Goal: Information Seeking & Learning: Learn about a topic

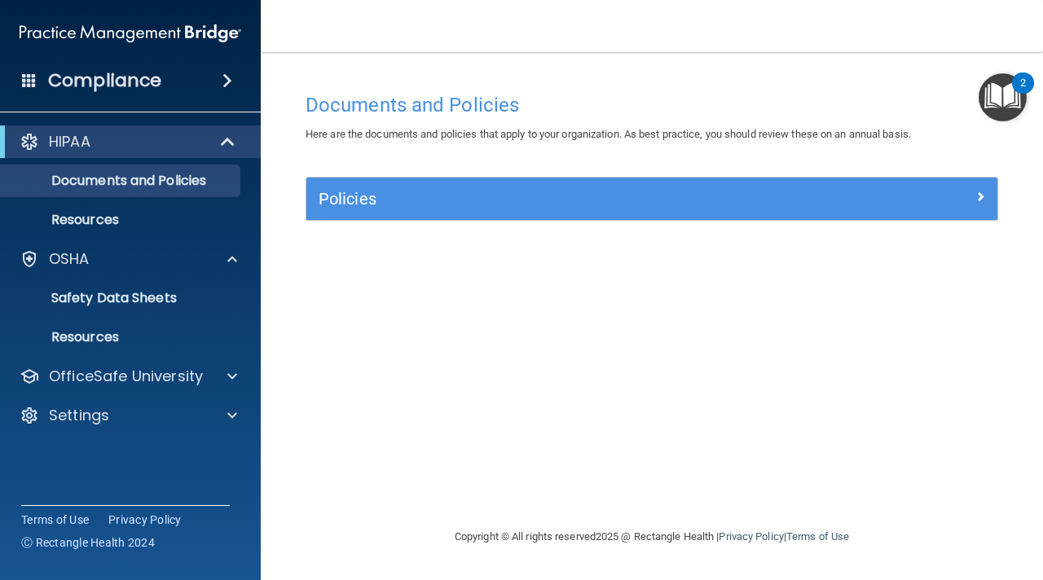
click at [1020, 101] on div "2" at bounding box center [1023, 93] width 6 height 21
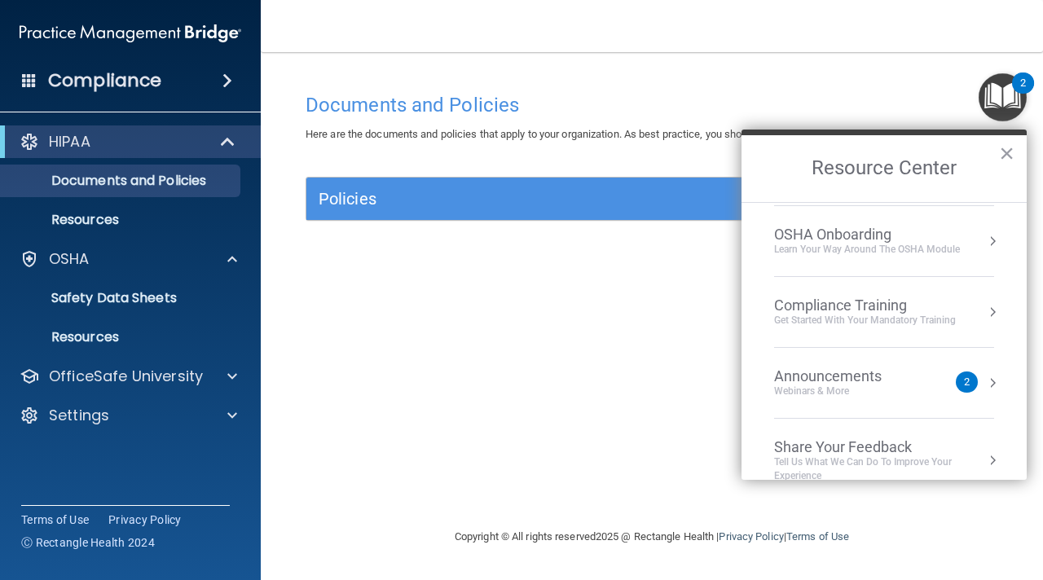
scroll to position [91, 0]
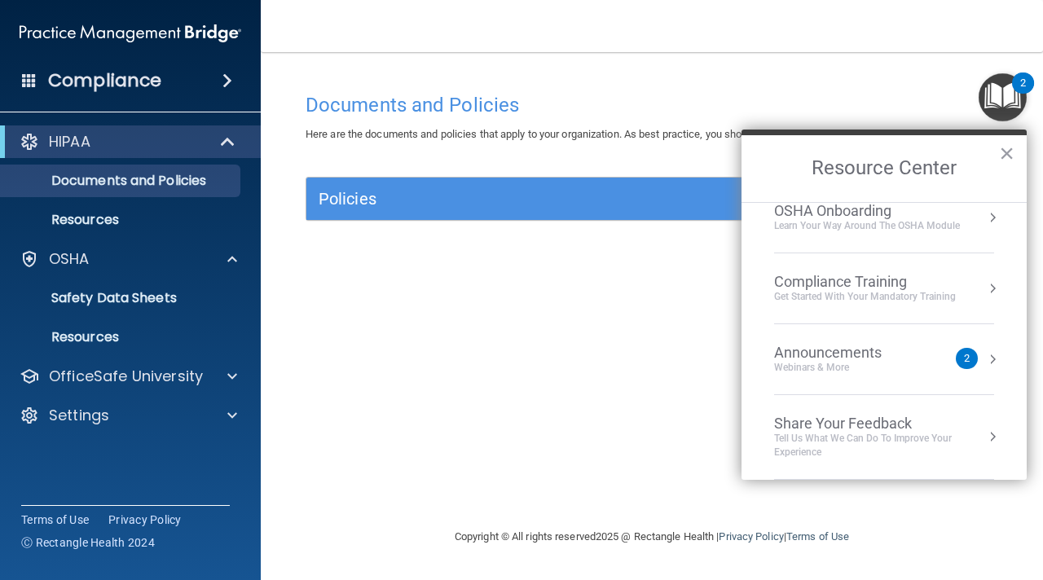
click at [897, 280] on div "Compliance Training" at bounding box center [865, 282] width 182 height 18
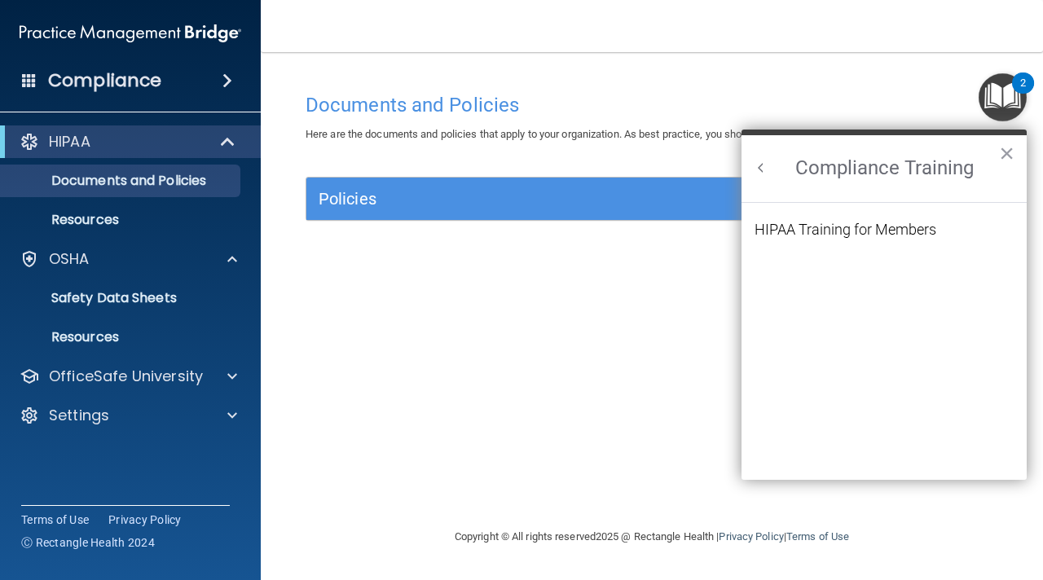
scroll to position [0, 0]
click at [877, 233] on div "HIPAA Training for Members" at bounding box center [845, 229] width 182 height 15
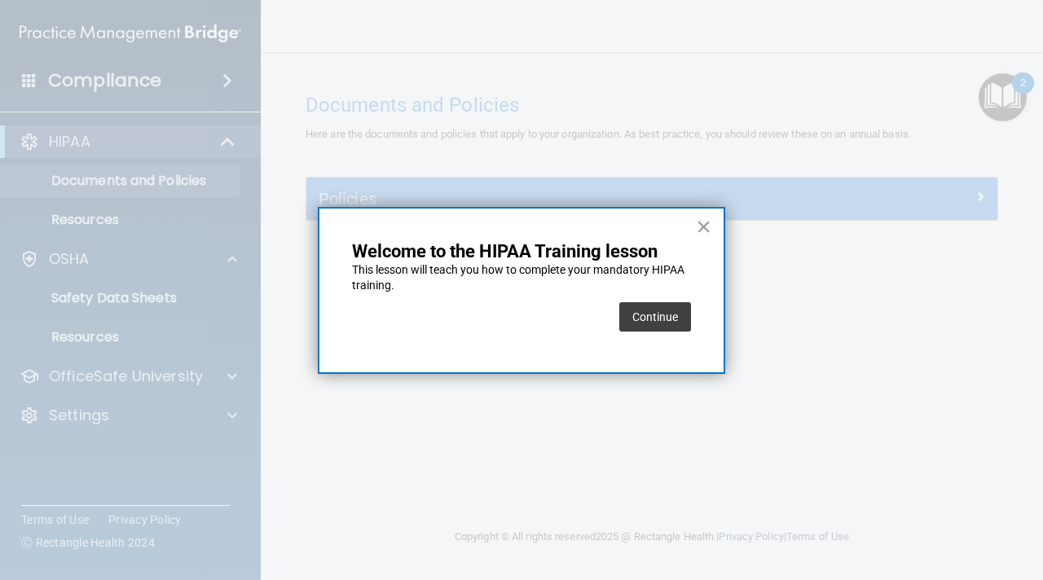
click at [682, 315] on button "Continue" at bounding box center [655, 316] width 72 height 29
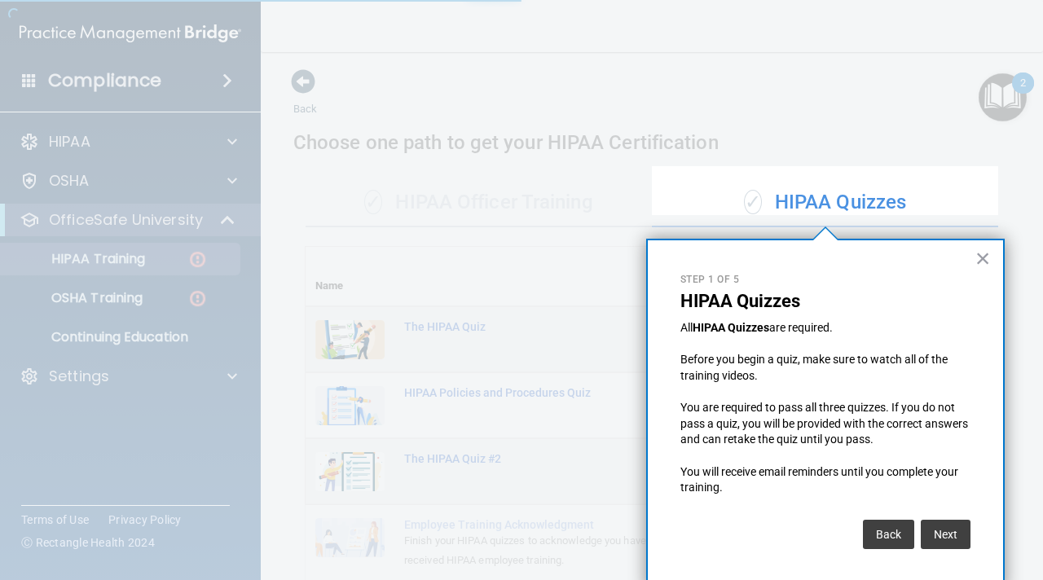
scroll to position [11, 0]
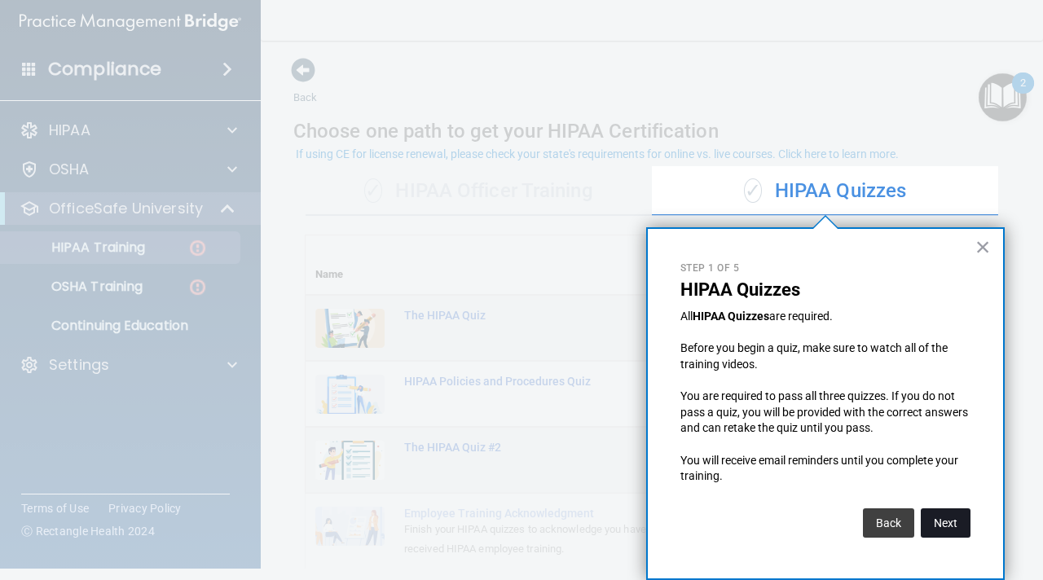
click at [944, 521] on button "Next" at bounding box center [946, 522] width 50 height 29
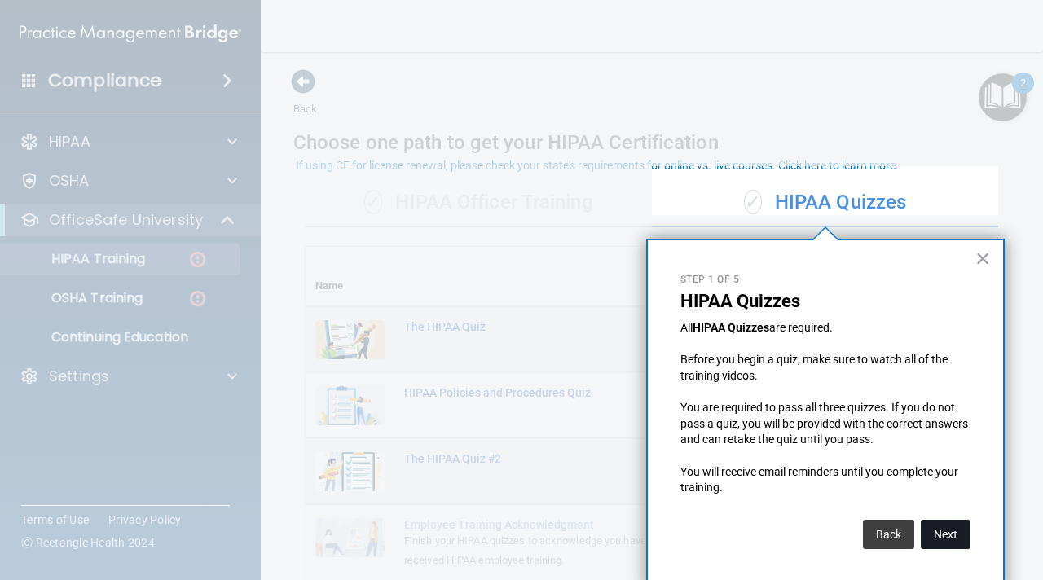
scroll to position [183, 0]
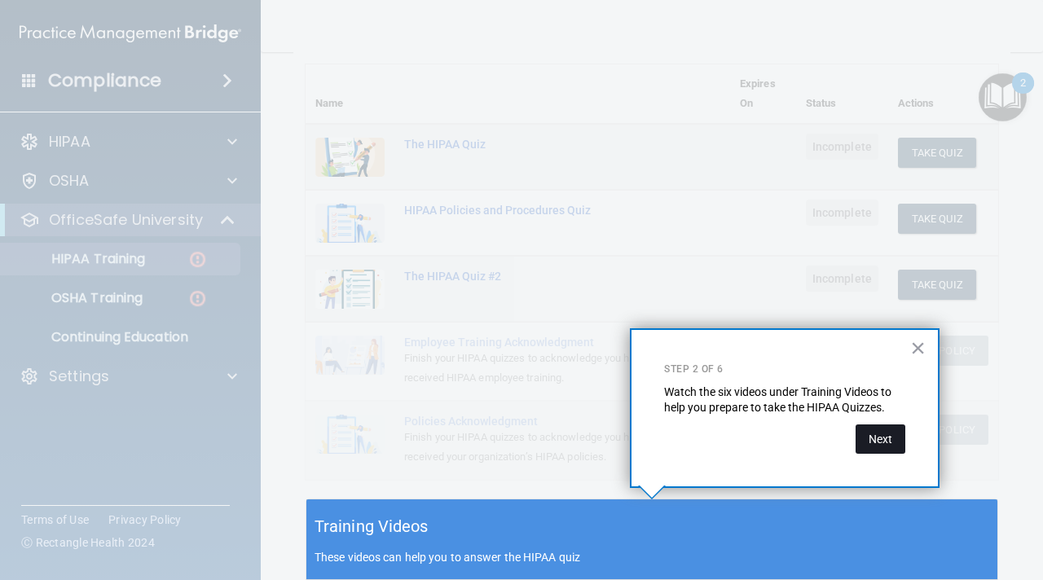
click at [882, 439] on button "Next" at bounding box center [881, 439] width 50 height 29
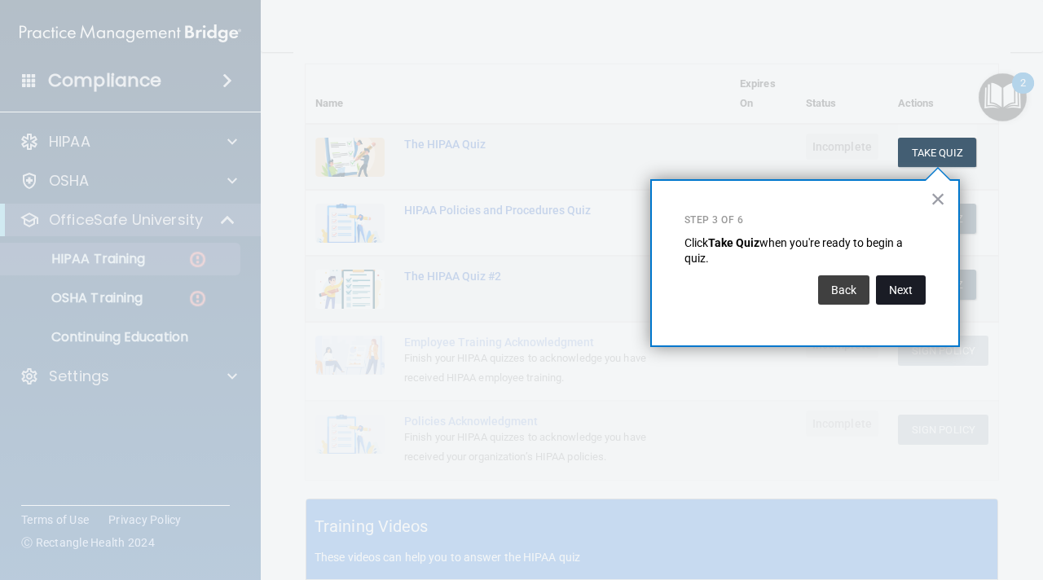
click at [891, 293] on button "Next" at bounding box center [901, 289] width 50 height 29
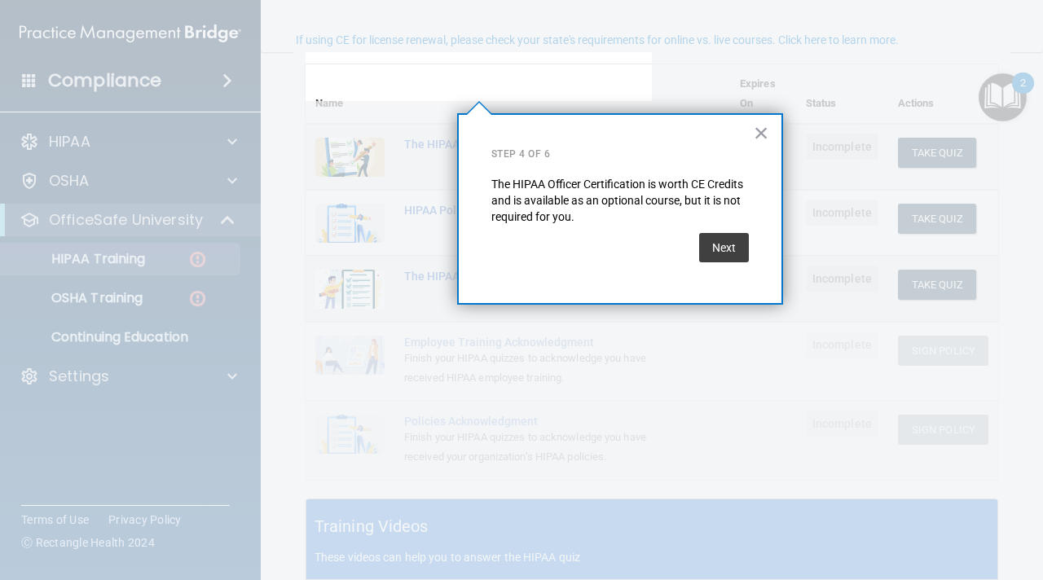
scroll to position [125, 0]
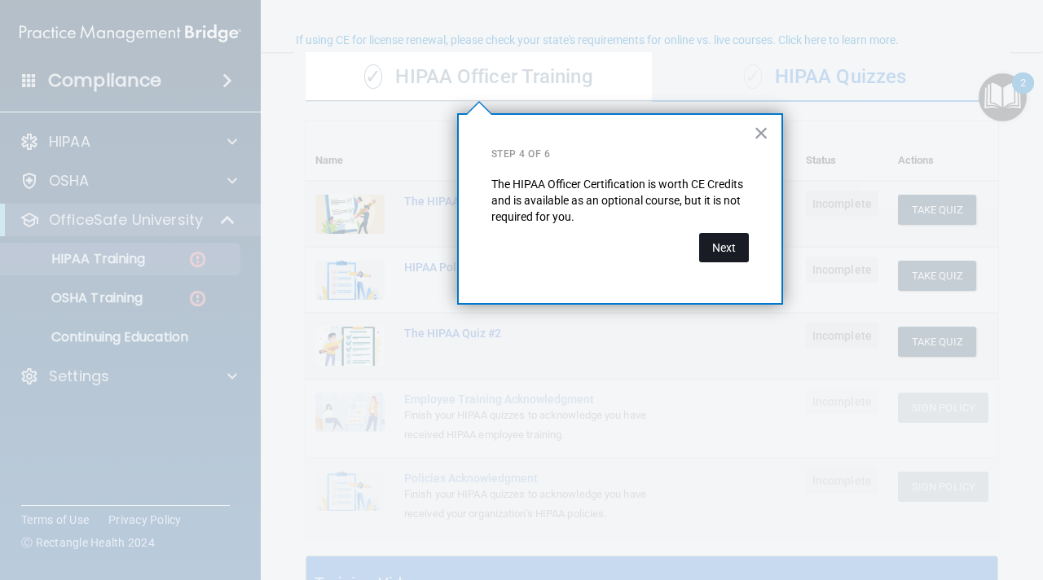
click at [731, 252] on button "Next" at bounding box center [724, 247] width 50 height 29
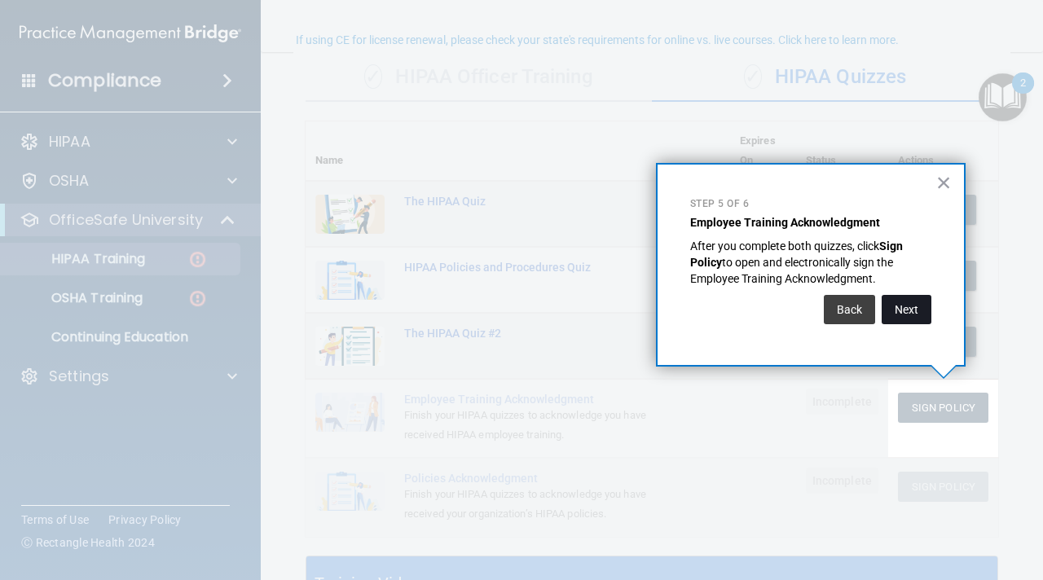
click at [906, 303] on button "Next" at bounding box center [907, 309] width 50 height 29
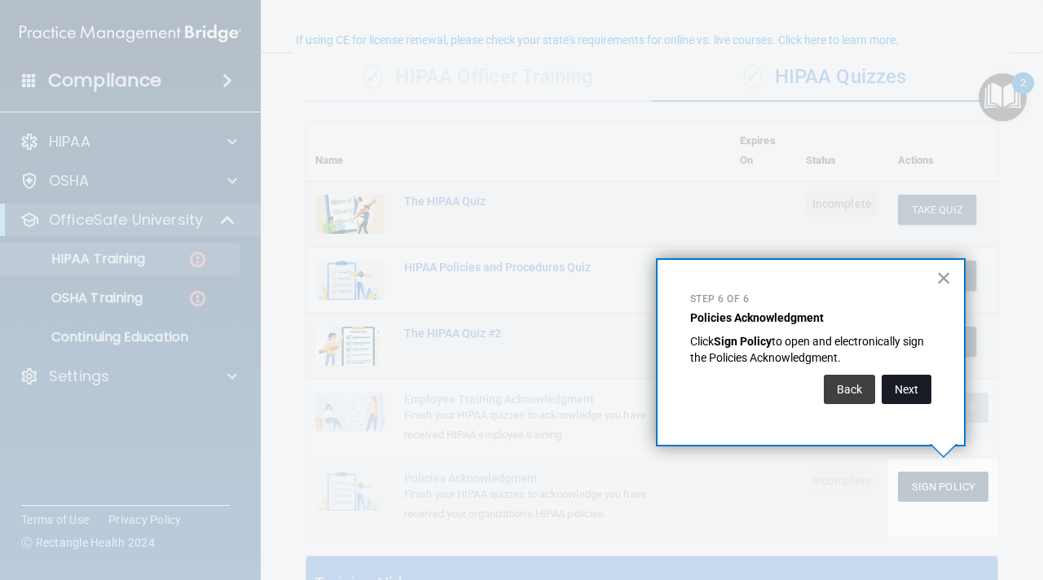
click at [898, 388] on button "Next" at bounding box center [907, 389] width 50 height 29
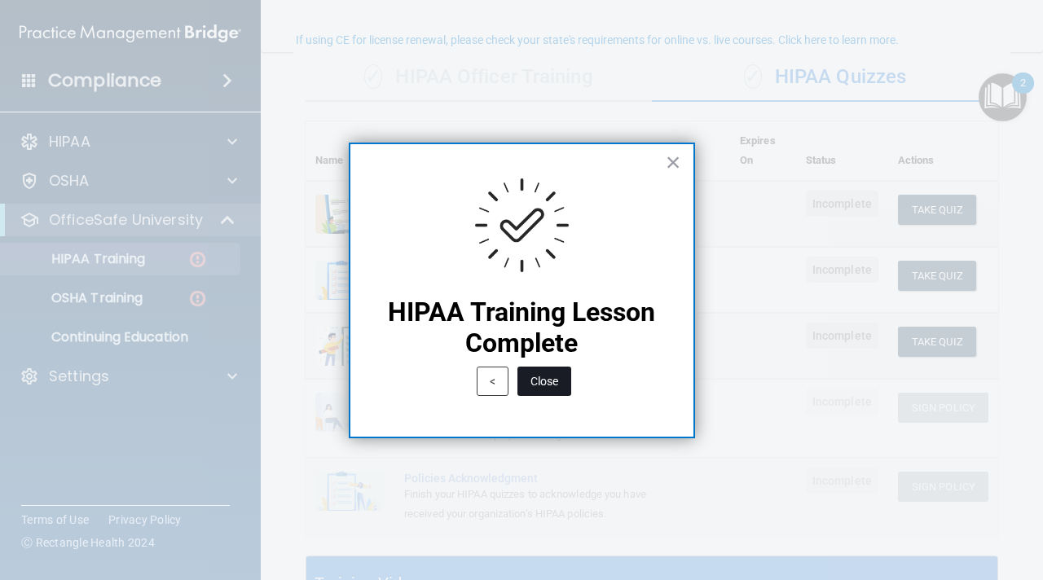
click at [551, 382] on button "Close" at bounding box center [544, 381] width 54 height 29
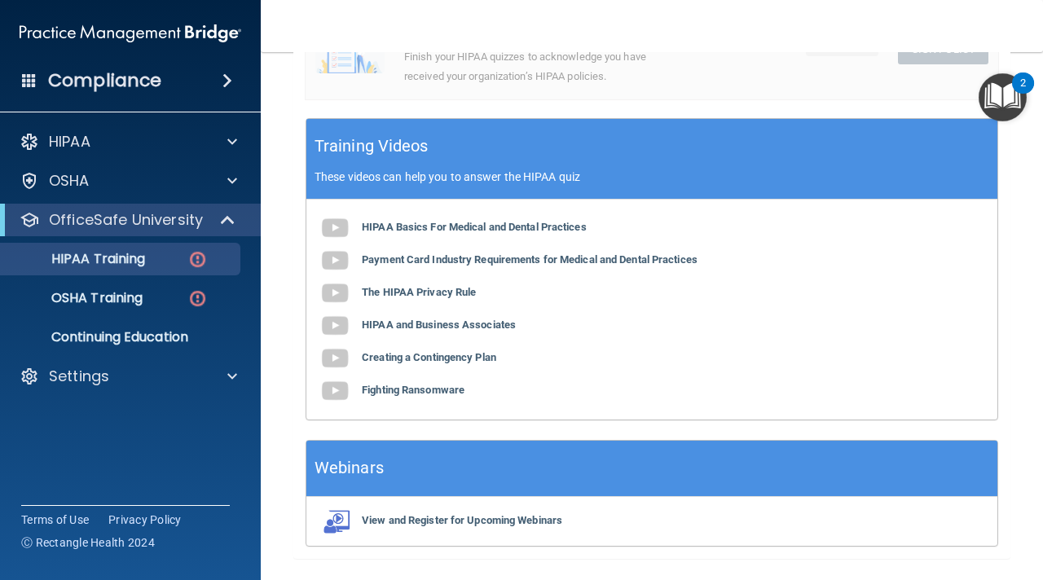
scroll to position [561, 0]
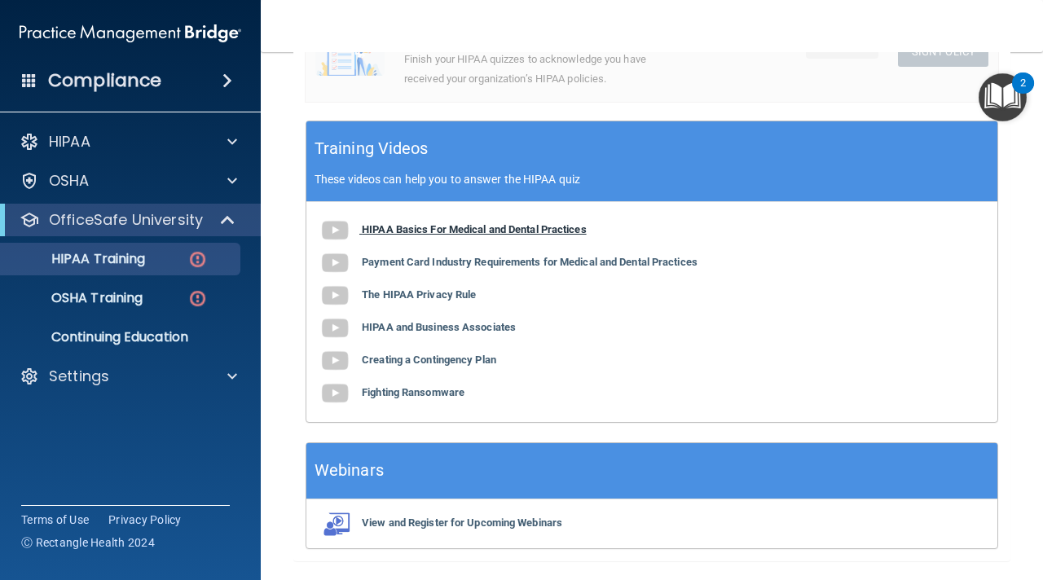
click at [476, 235] on b "HIPAA Basics For Medical and Dental Practices" at bounding box center [474, 229] width 225 height 12
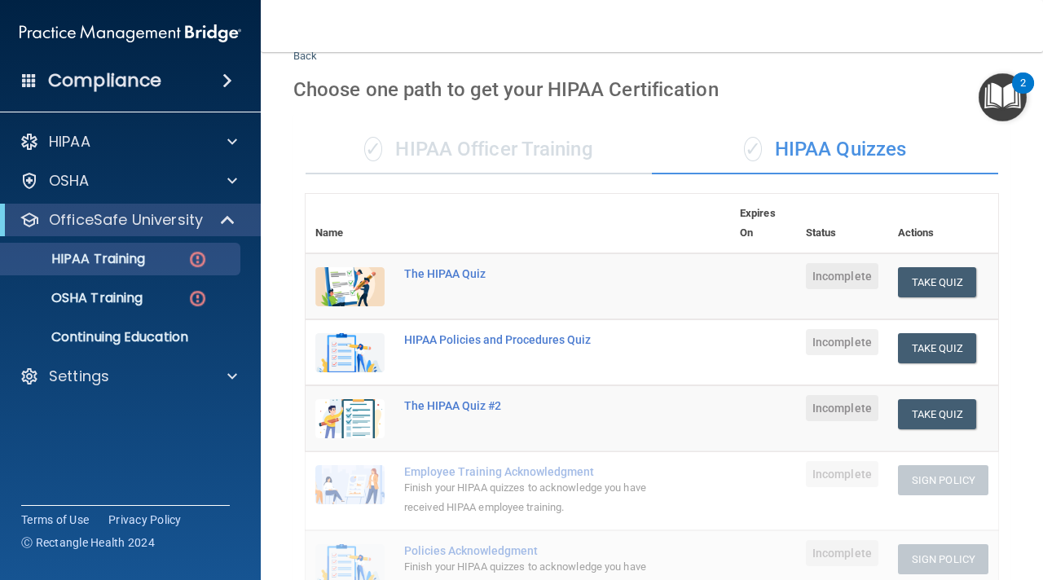
scroll to position [0, 0]
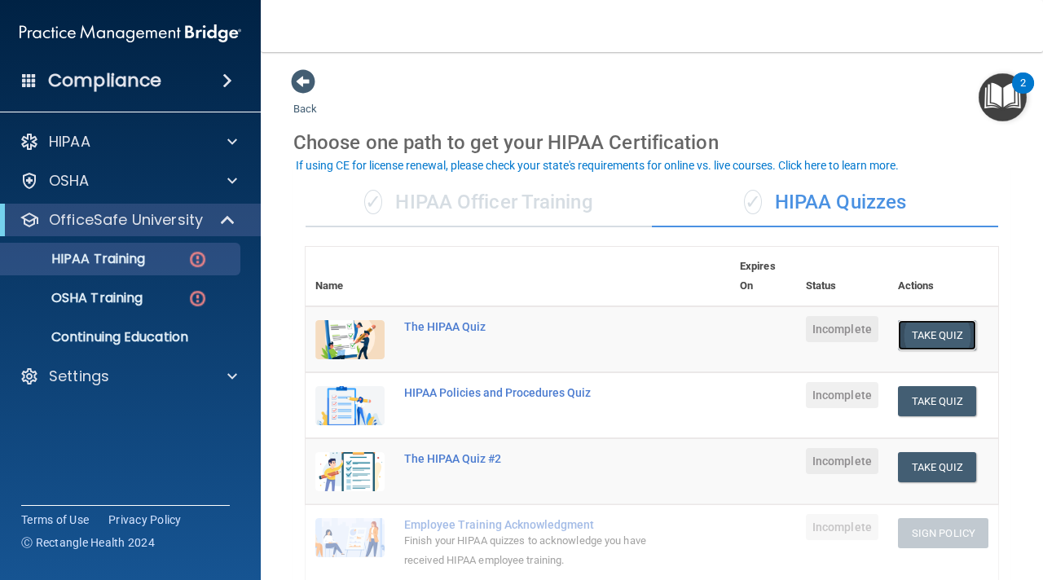
click at [940, 336] on button "Take Quiz" at bounding box center [937, 335] width 78 height 30
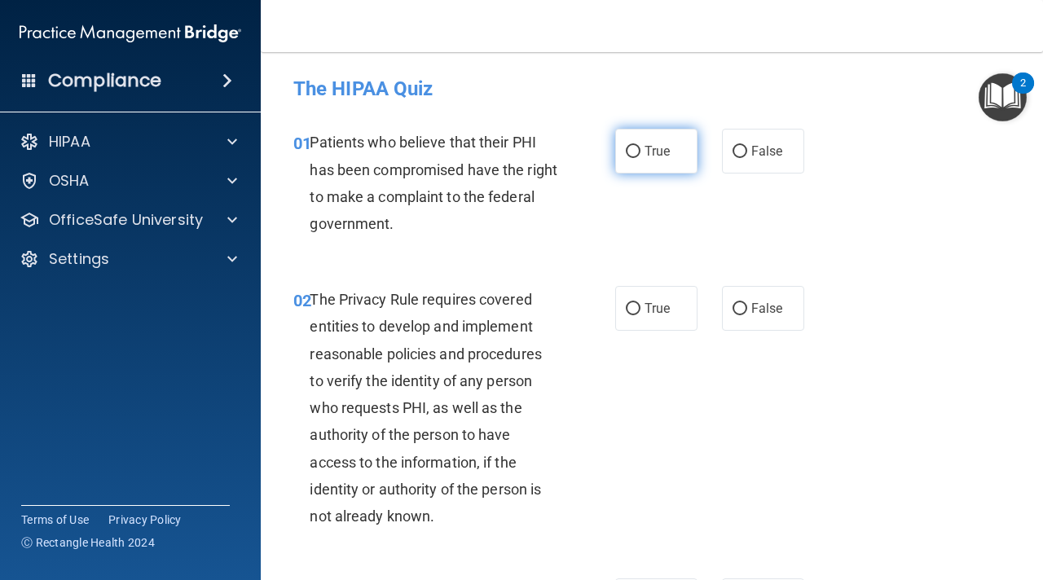
click at [658, 164] on label "True" at bounding box center [656, 151] width 82 height 45
click at [640, 158] on input "True" at bounding box center [633, 152] width 15 height 12
radio input "true"
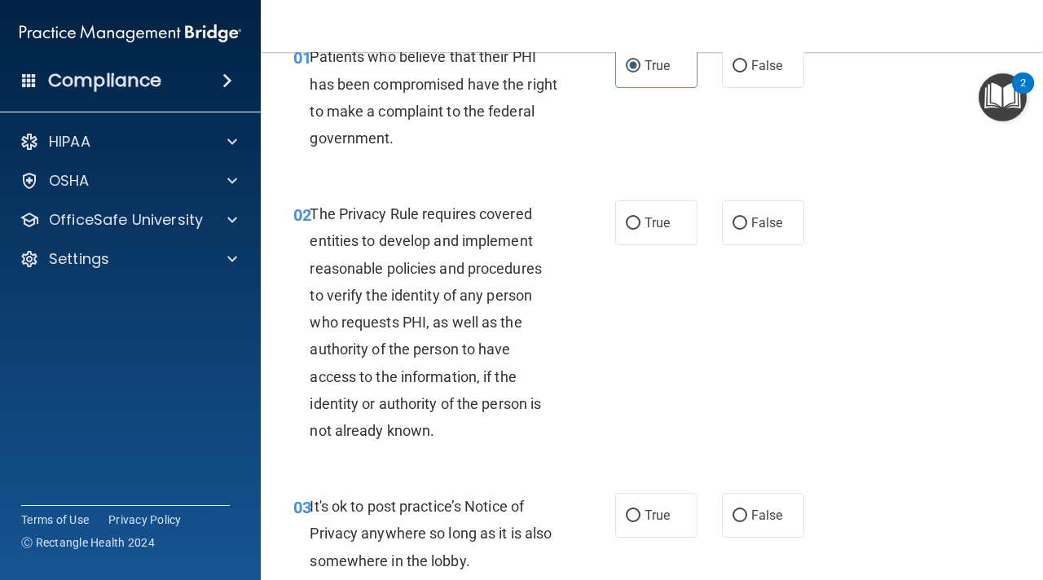
scroll to position [91, 0]
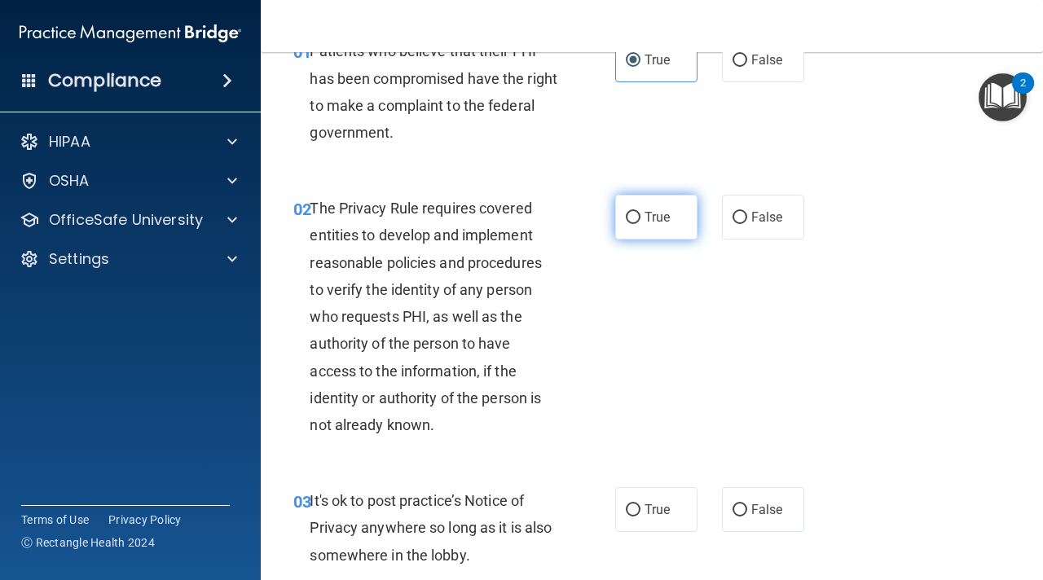
click at [665, 209] on label "True" at bounding box center [656, 217] width 82 height 45
click at [640, 212] on input "True" at bounding box center [633, 218] width 15 height 12
radio input "true"
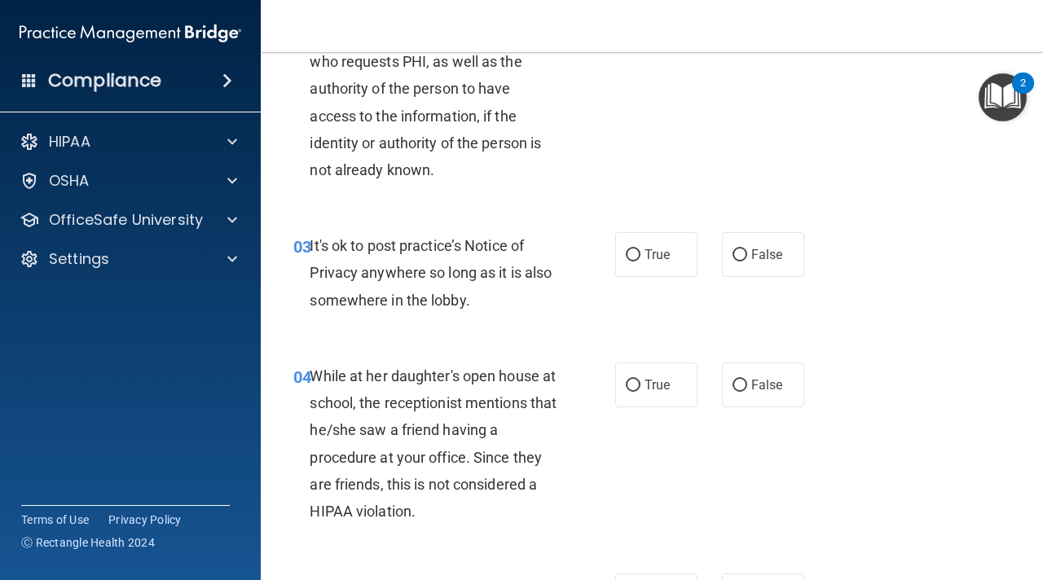
scroll to position [348, 0]
click at [641, 256] on label "True" at bounding box center [656, 253] width 82 height 45
click at [640, 256] on input "True" at bounding box center [633, 254] width 15 height 12
radio input "true"
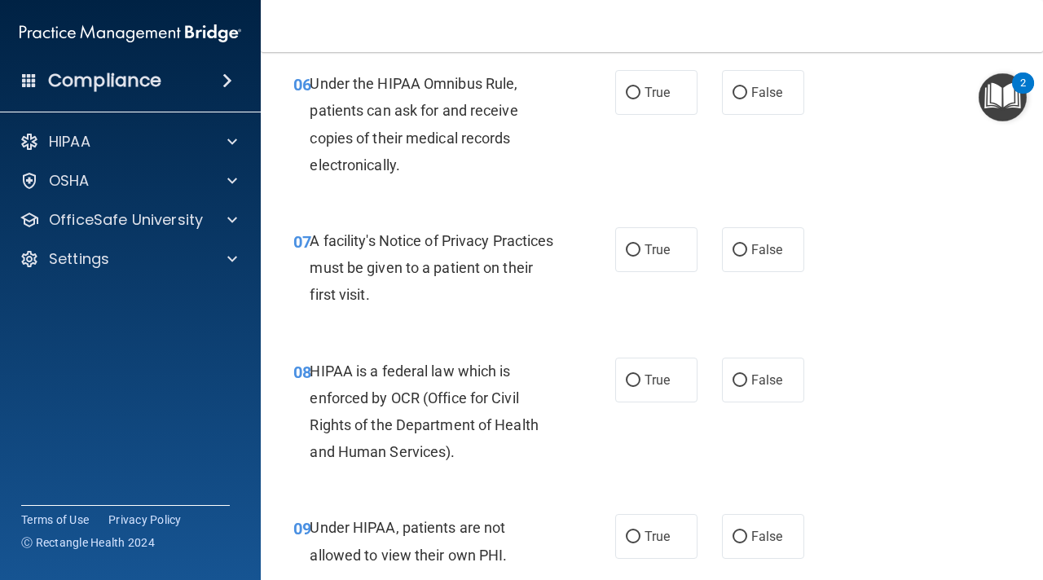
scroll to position [1009, 0]
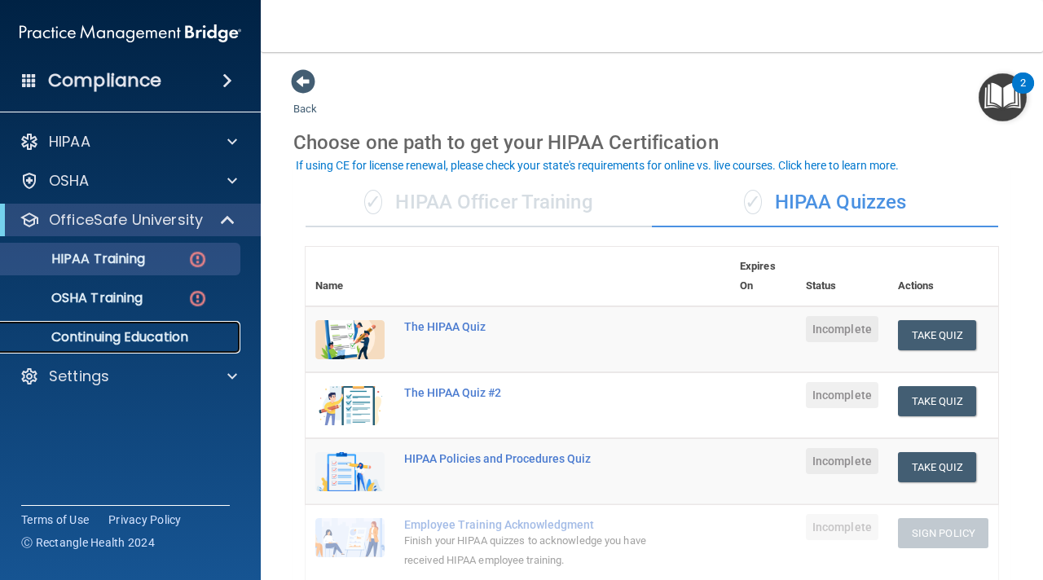
click at [178, 350] on link "Continuing Education" at bounding box center [112, 337] width 257 height 33
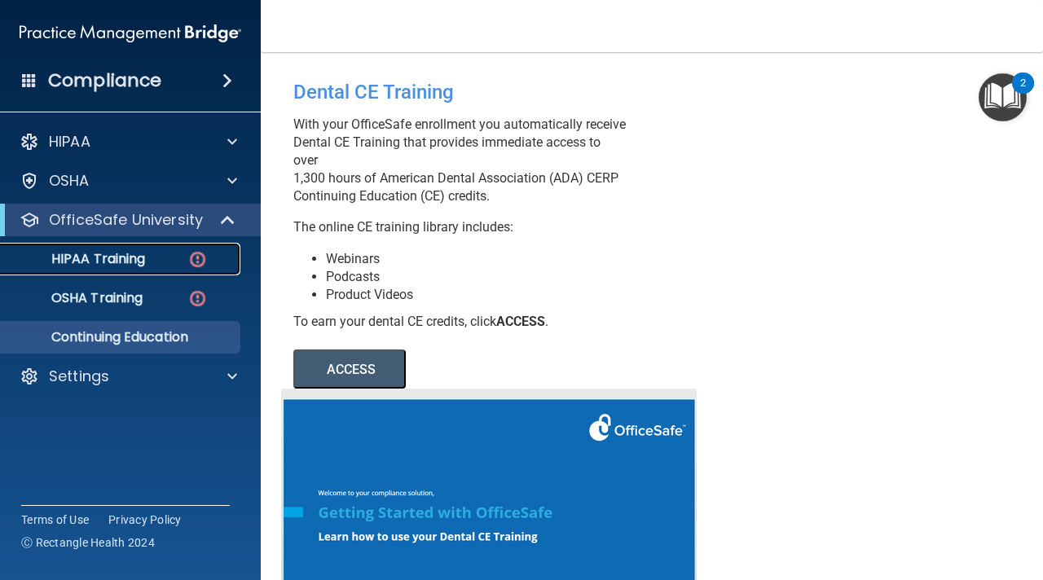
click at [141, 273] on link "HIPAA Training" at bounding box center [112, 259] width 257 height 33
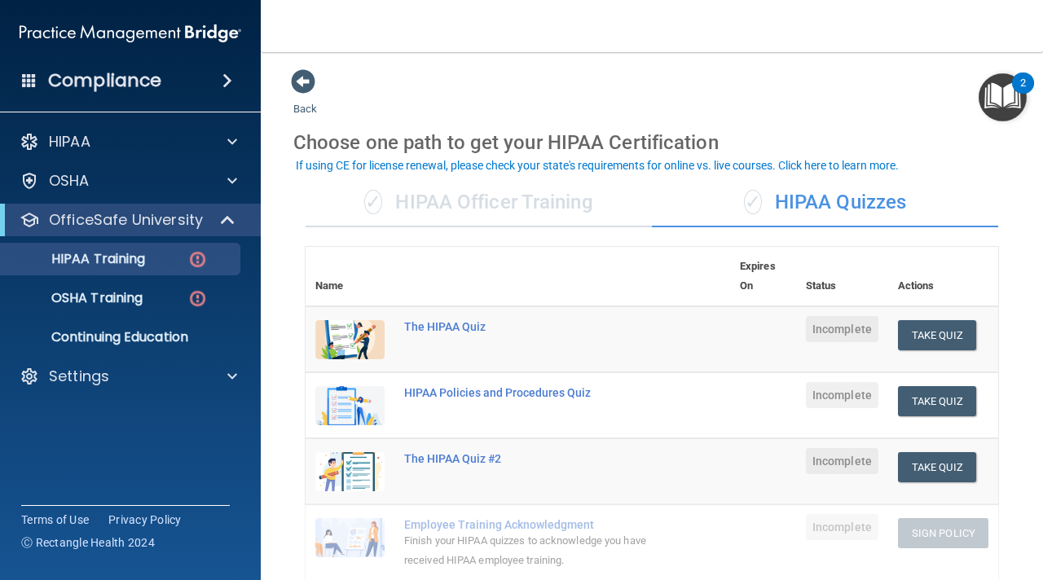
click at [128, 28] on img at bounding box center [131, 33] width 222 height 33
click at [23, 81] on span at bounding box center [29, 80] width 15 height 15
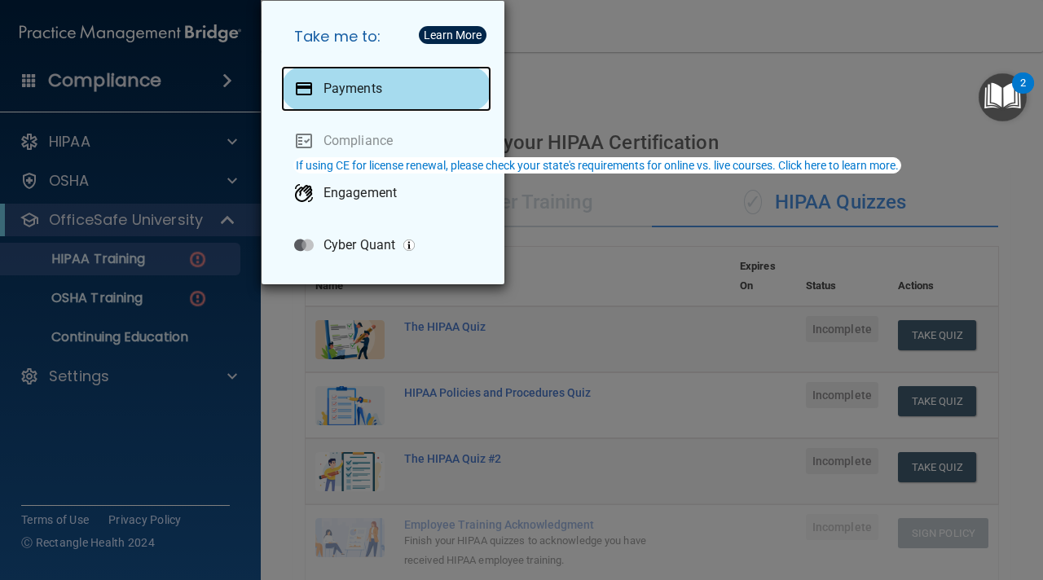
click at [386, 93] on div "Payments" at bounding box center [386, 89] width 210 height 46
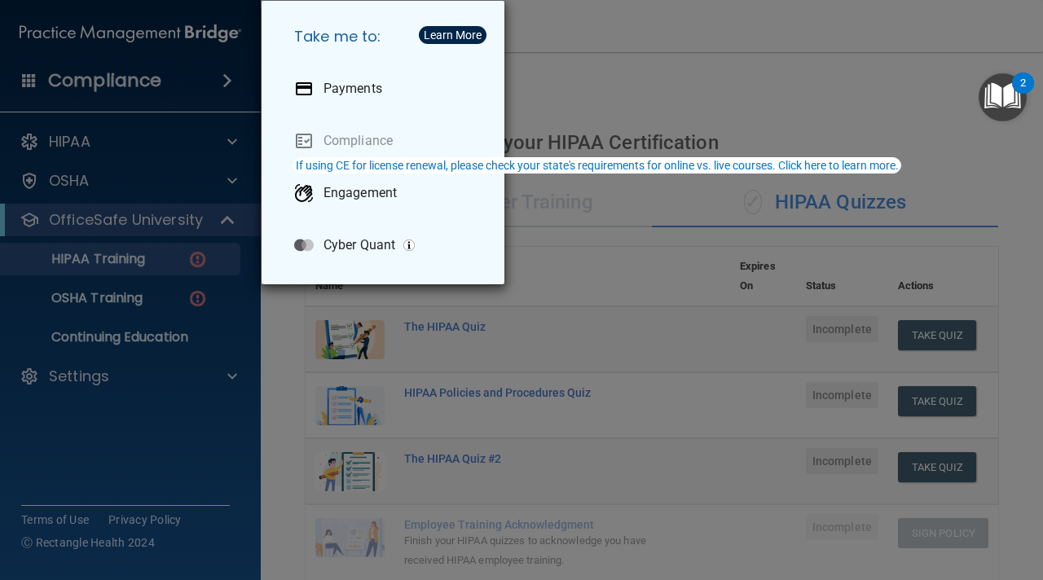
click at [630, 77] on div "Take me to: Payments Compliance Engagement Cyber Quant" at bounding box center [521, 290] width 1043 height 580
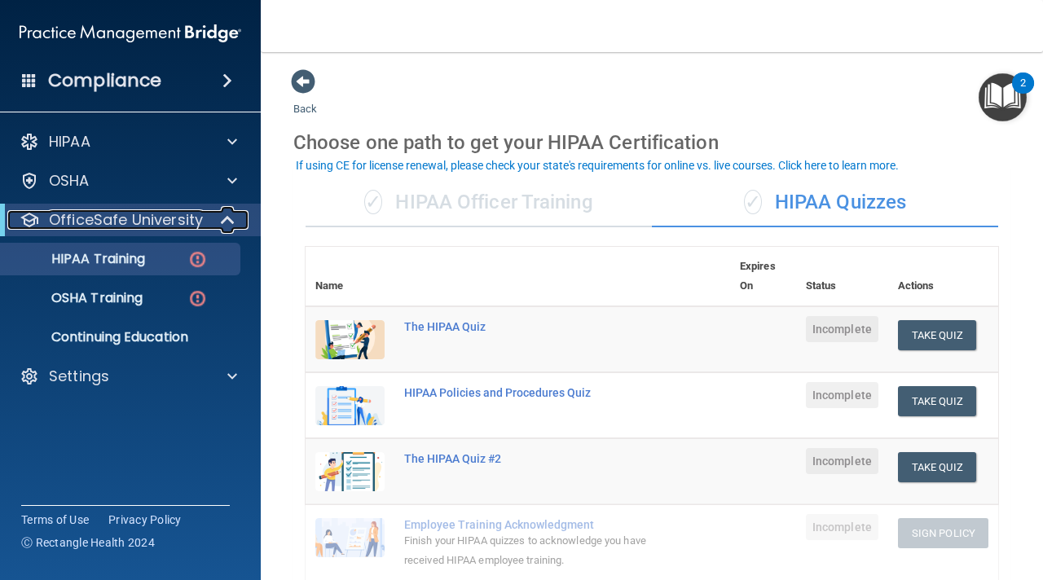
click at [222, 217] on span at bounding box center [229, 220] width 14 height 20
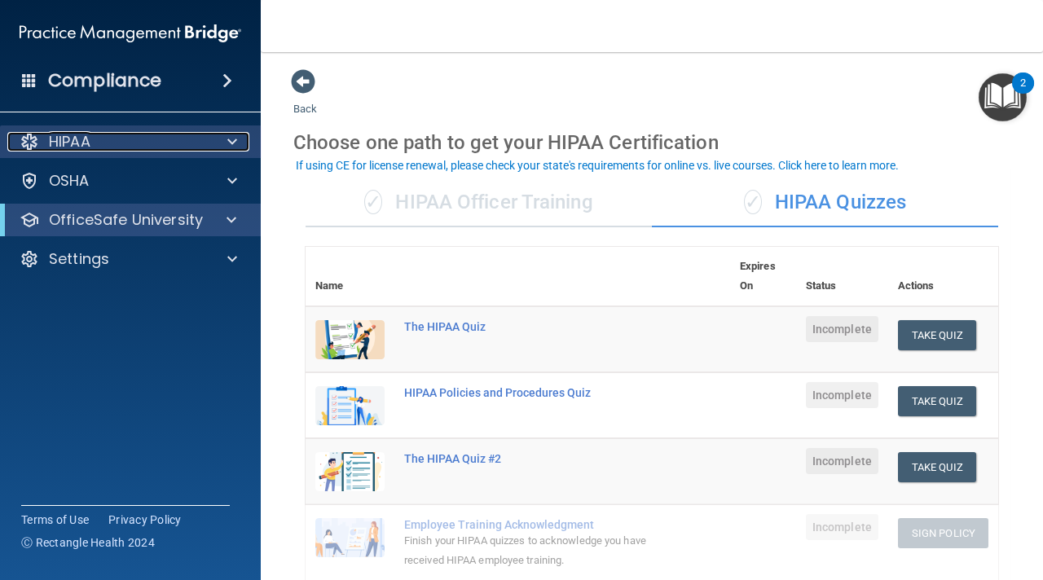
click at [221, 148] on div at bounding box center [229, 142] width 41 height 20
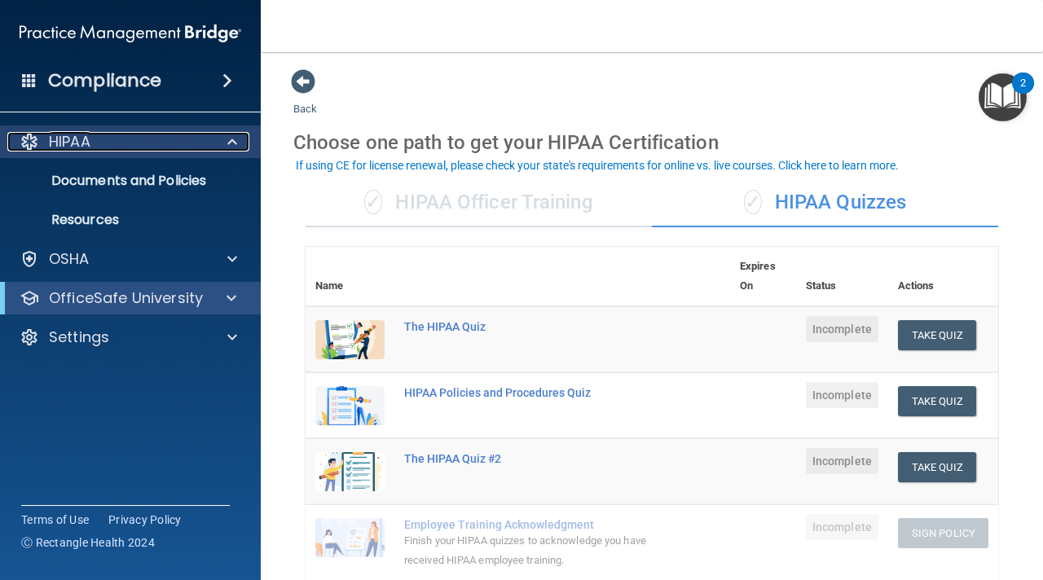
click at [221, 148] on div at bounding box center [229, 142] width 41 height 20
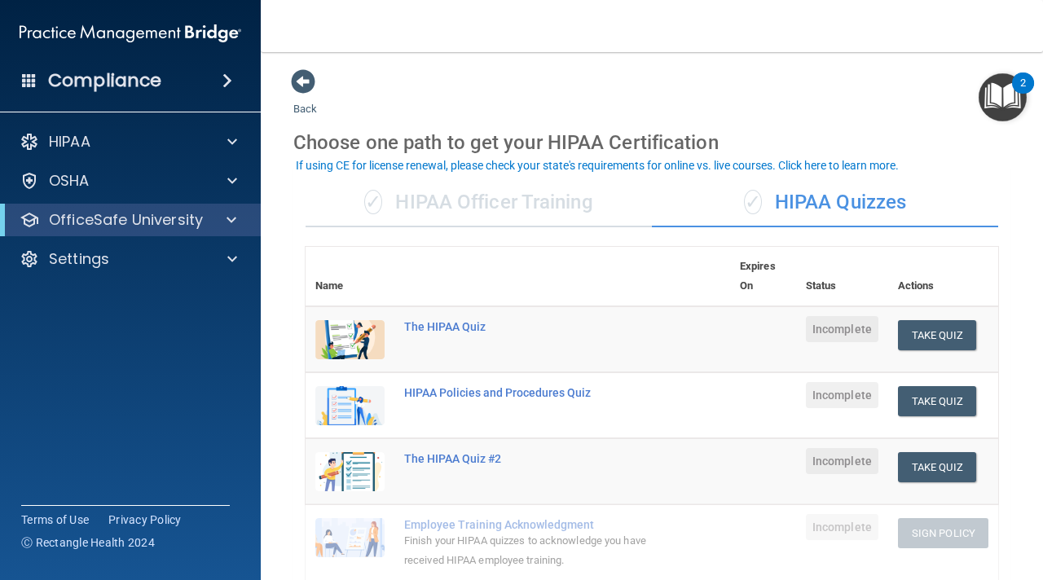
click at [232, 85] on span at bounding box center [227, 81] width 10 height 20
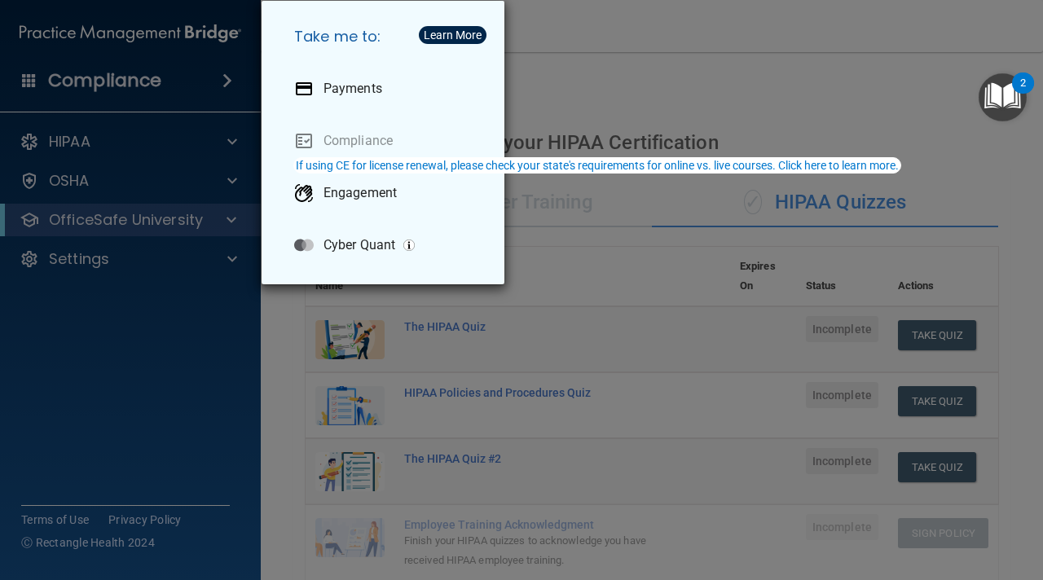
click at [97, 80] on div "Take me to: Payments Compliance Engagement Cyber Quant" at bounding box center [521, 290] width 1043 height 580
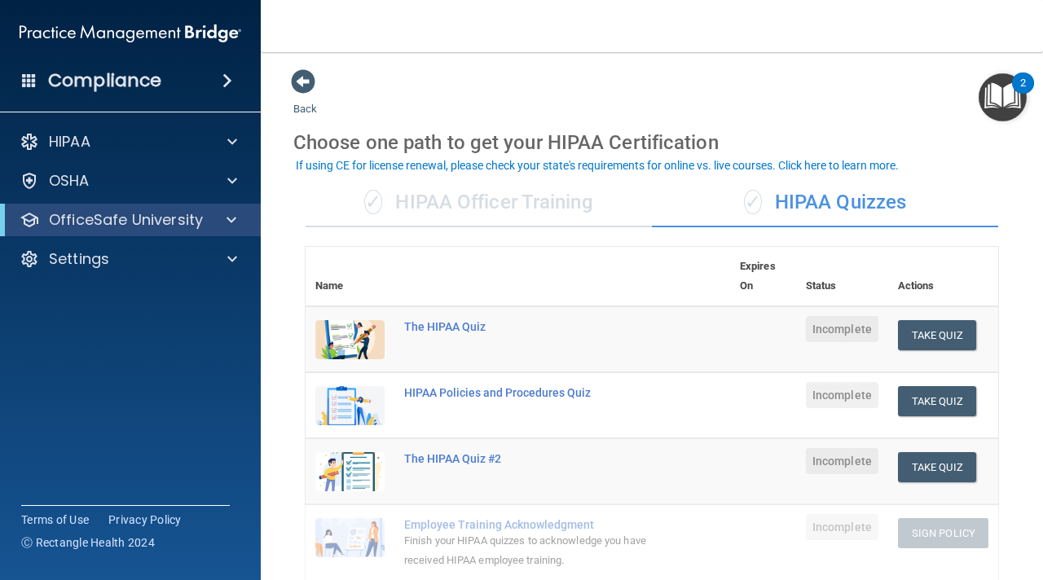
click at [33, 82] on span at bounding box center [29, 80] width 15 height 15
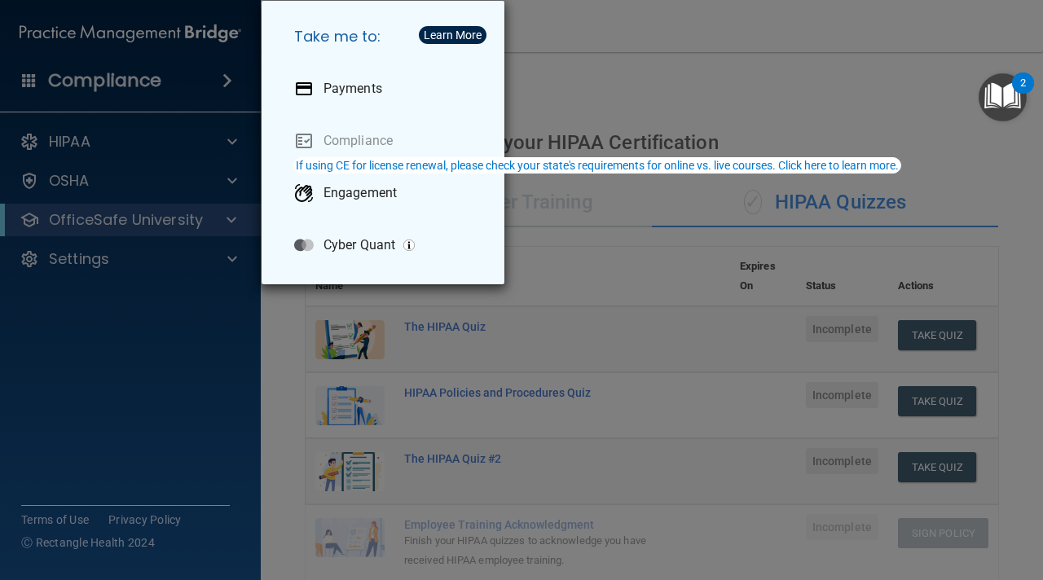
click at [33, 81] on div "Take me to: Payments Compliance Engagement Cyber Quant" at bounding box center [521, 290] width 1043 height 580
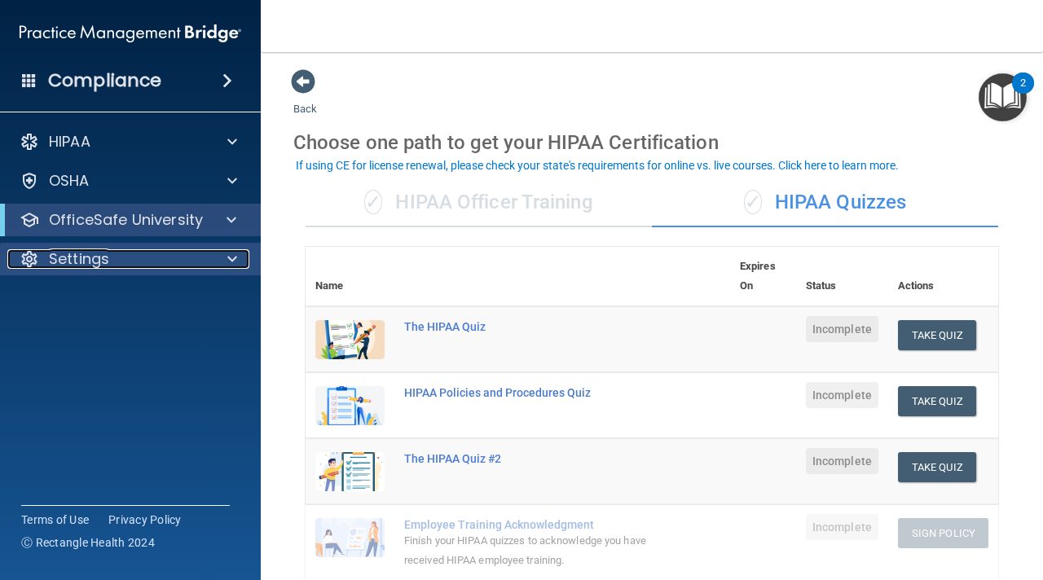
click at [183, 258] on div "Settings" at bounding box center [108, 259] width 202 height 20
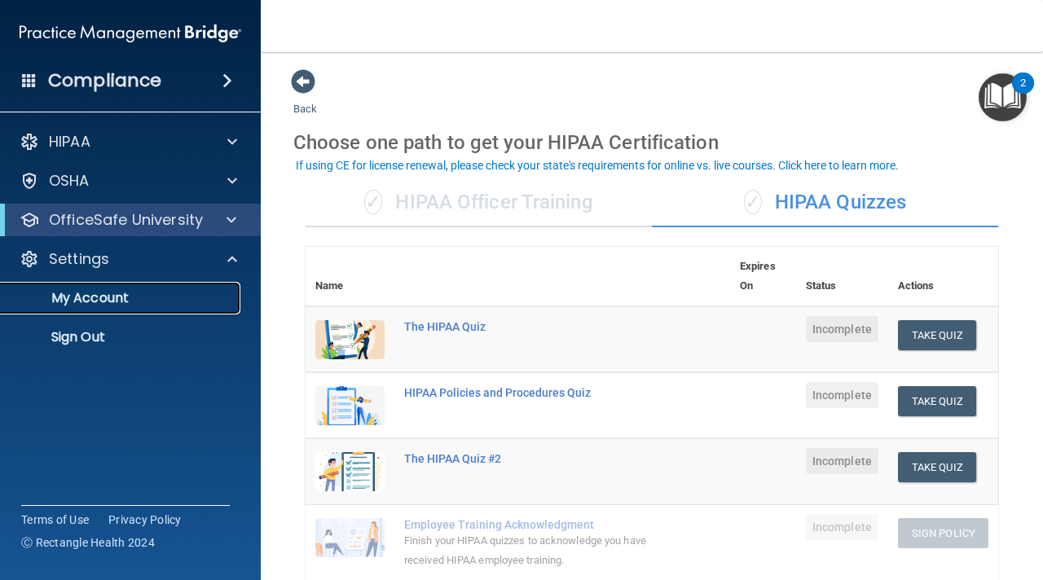
click at [123, 297] on p "My Account" at bounding box center [122, 298] width 222 height 16
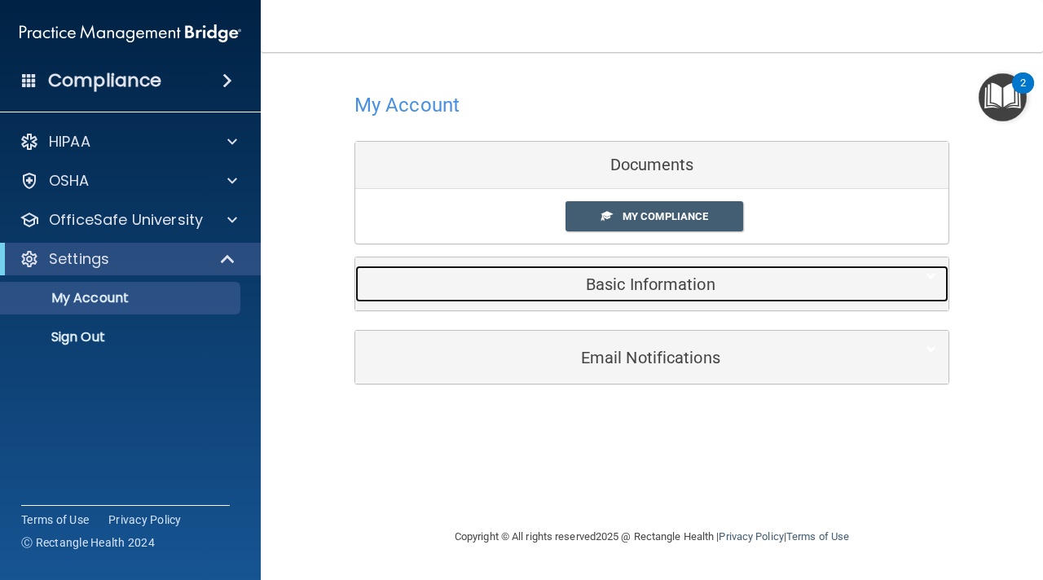
click at [636, 286] on h5 "Basic Information" at bounding box center [626, 284] width 519 height 18
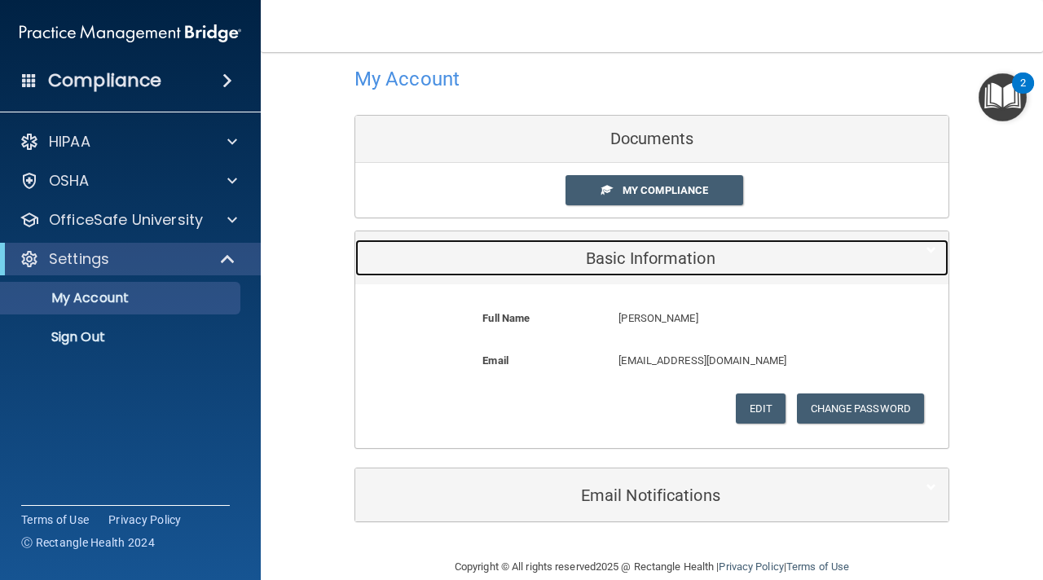
scroll to position [38, 0]
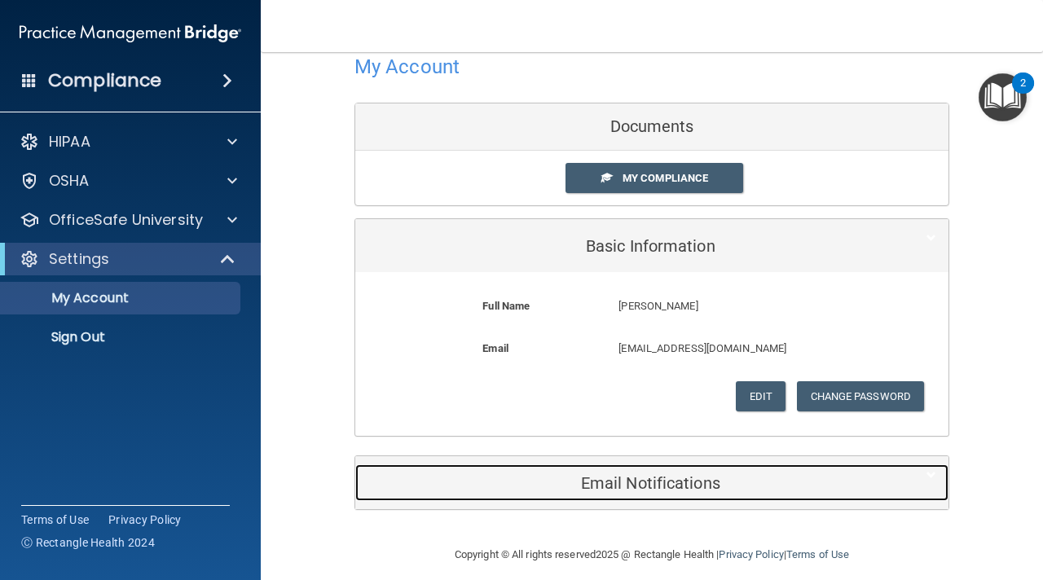
click at [633, 495] on div "Email Notifications" at bounding box center [626, 482] width 543 height 37
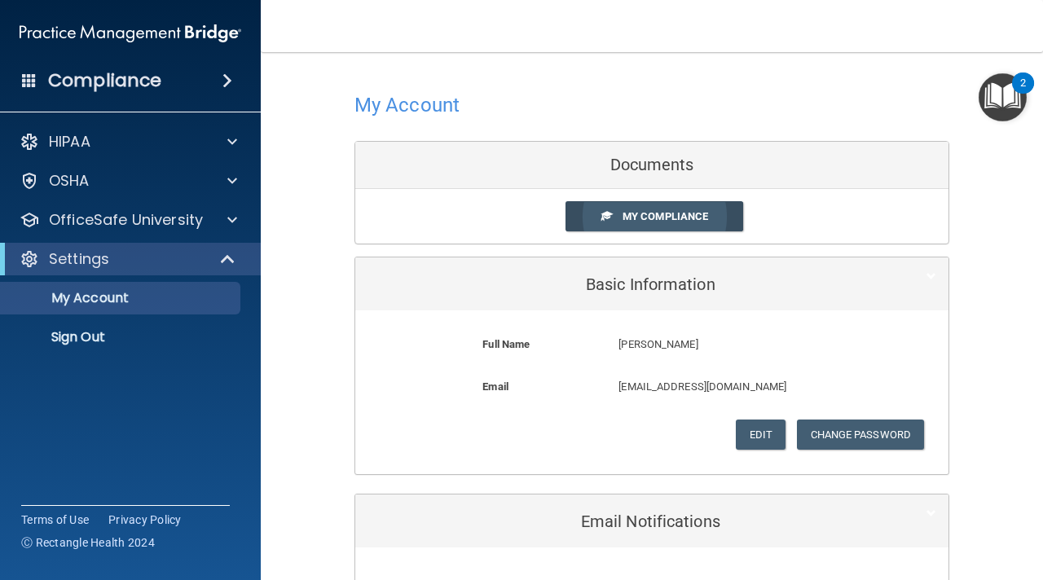
click at [651, 222] on span "My Compliance" at bounding box center [665, 216] width 86 height 12
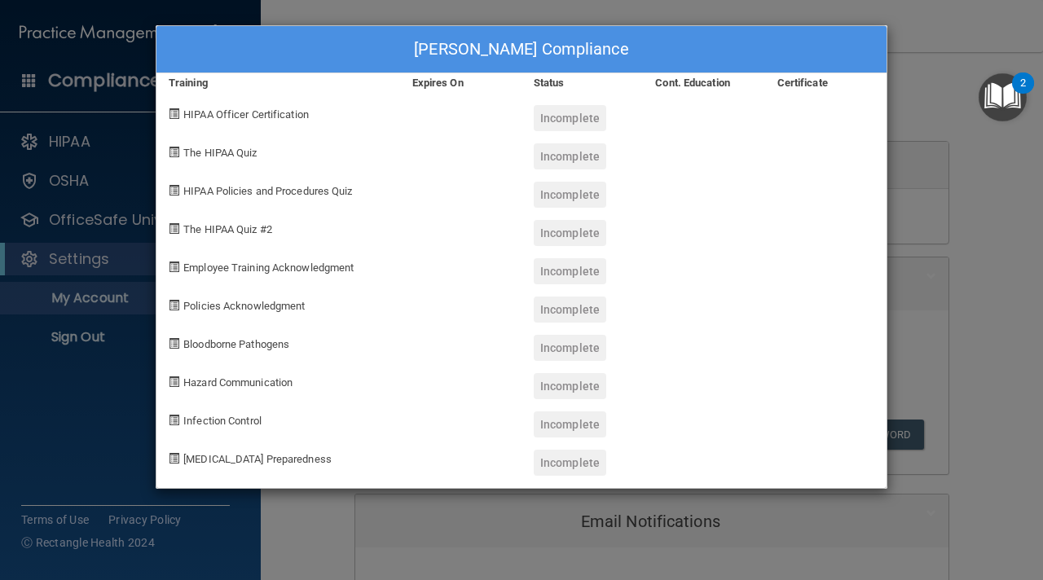
click at [238, 416] on span "Infection Control" at bounding box center [222, 421] width 78 height 12
click at [922, 73] on div "Nohemi DeLeon's Compliance Training Expires On Status Cont. Education Certifica…" at bounding box center [521, 290] width 1043 height 580
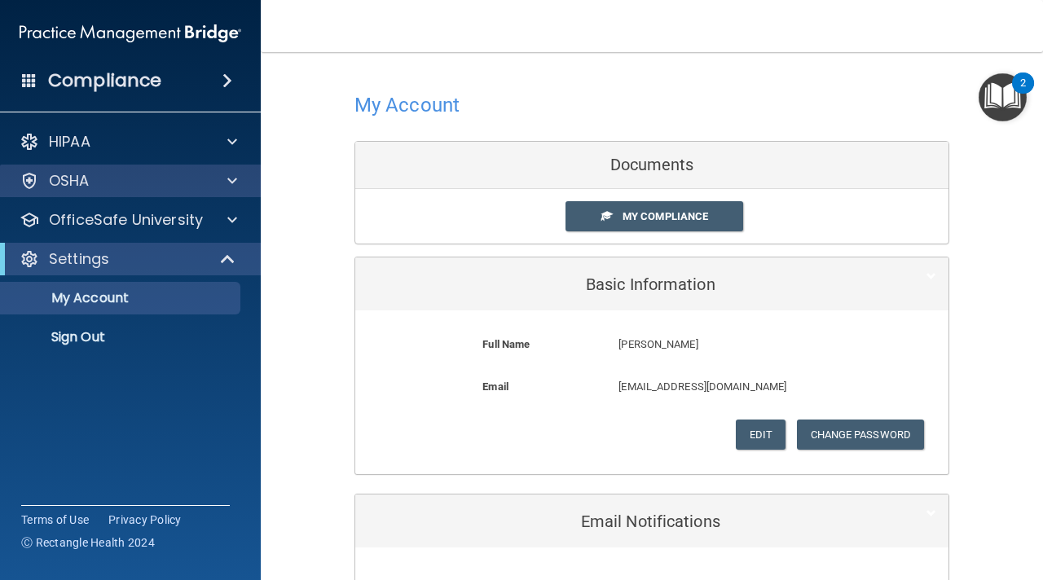
click at [152, 191] on div "OSHA" at bounding box center [131, 181] width 262 height 33
click at [222, 178] on div at bounding box center [229, 181] width 41 height 20
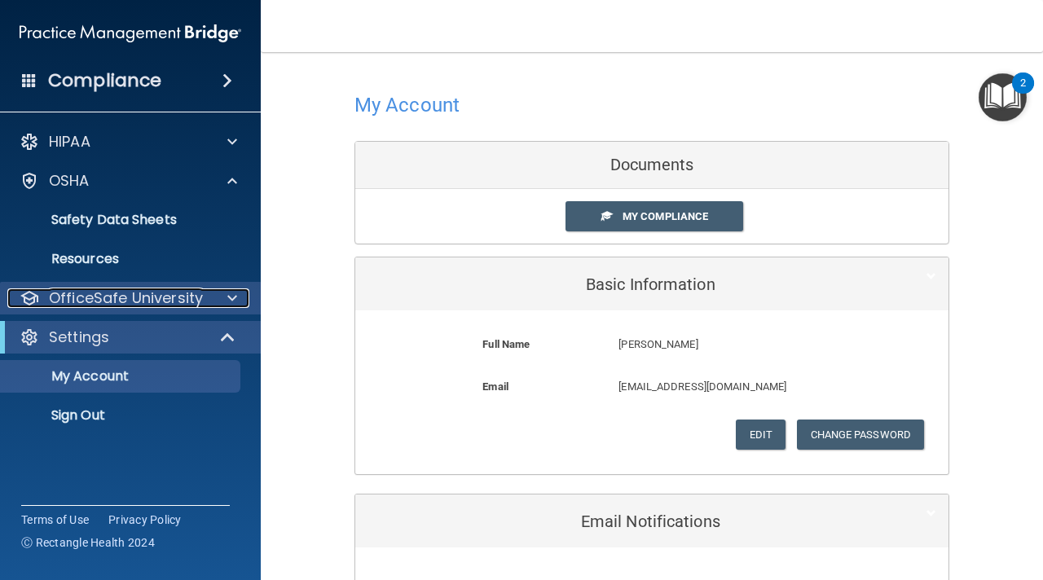
click at [237, 302] on div at bounding box center [229, 298] width 41 height 20
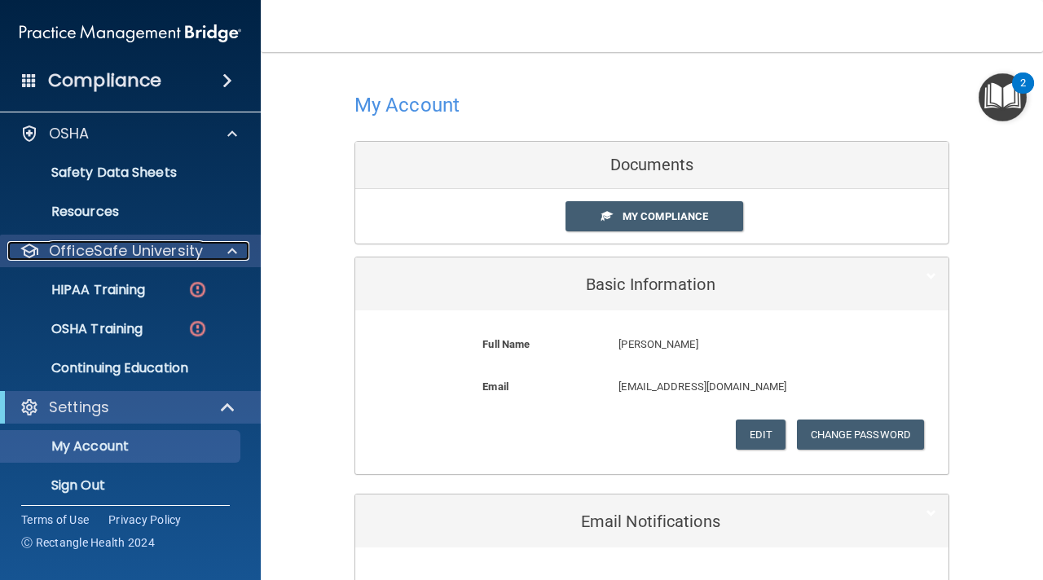
scroll to position [57, 0]
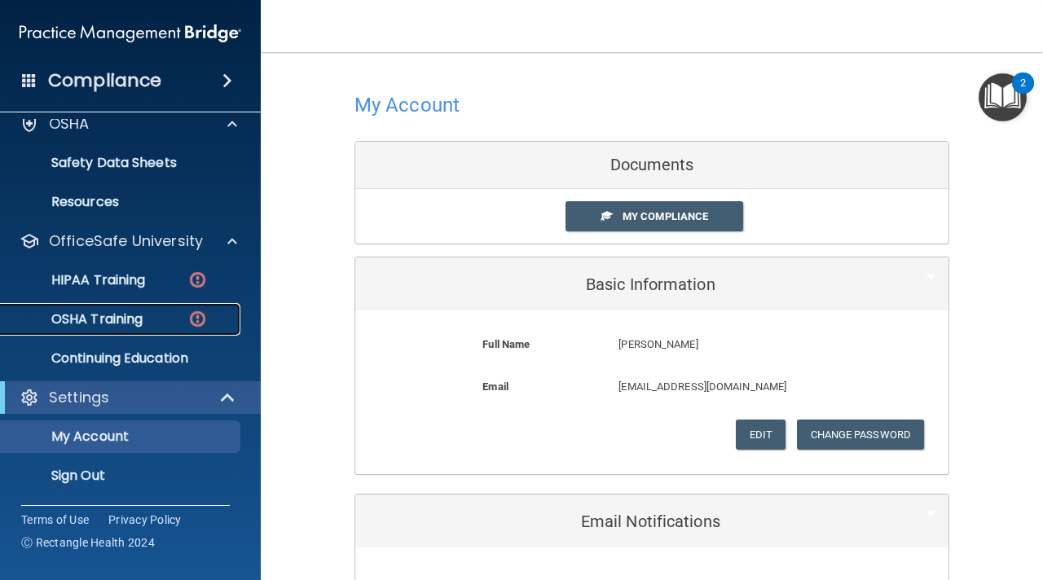
click at [164, 319] on div "OSHA Training" at bounding box center [122, 319] width 222 height 16
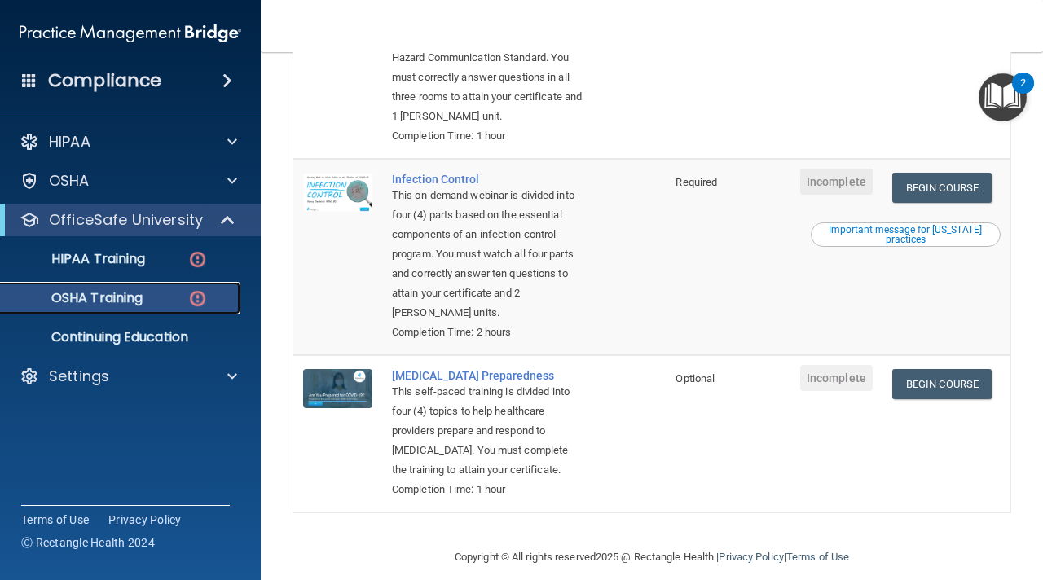
scroll to position [460, 0]
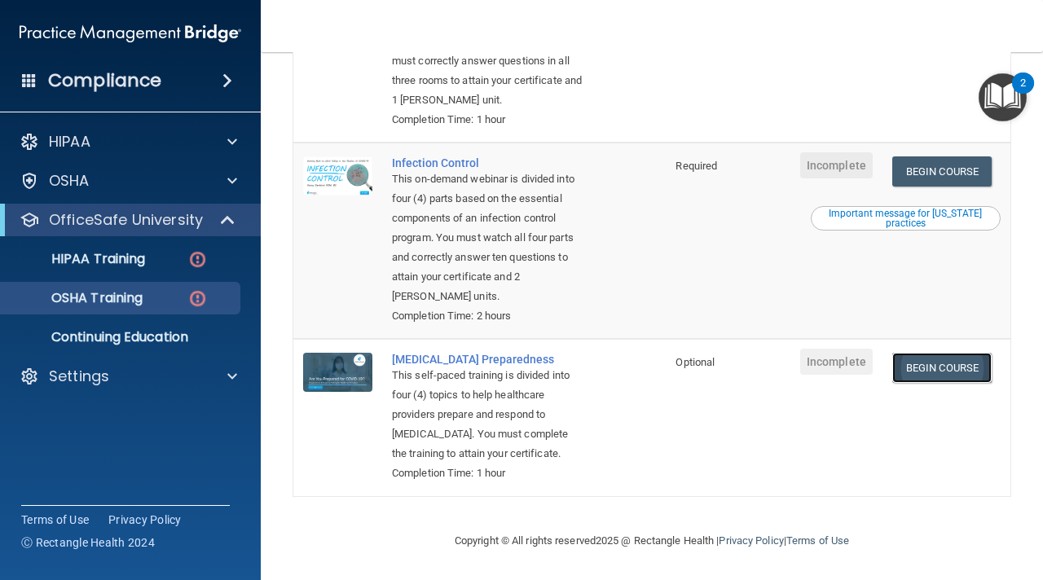
click at [933, 367] on link "Begin Course" at bounding box center [941, 368] width 99 height 30
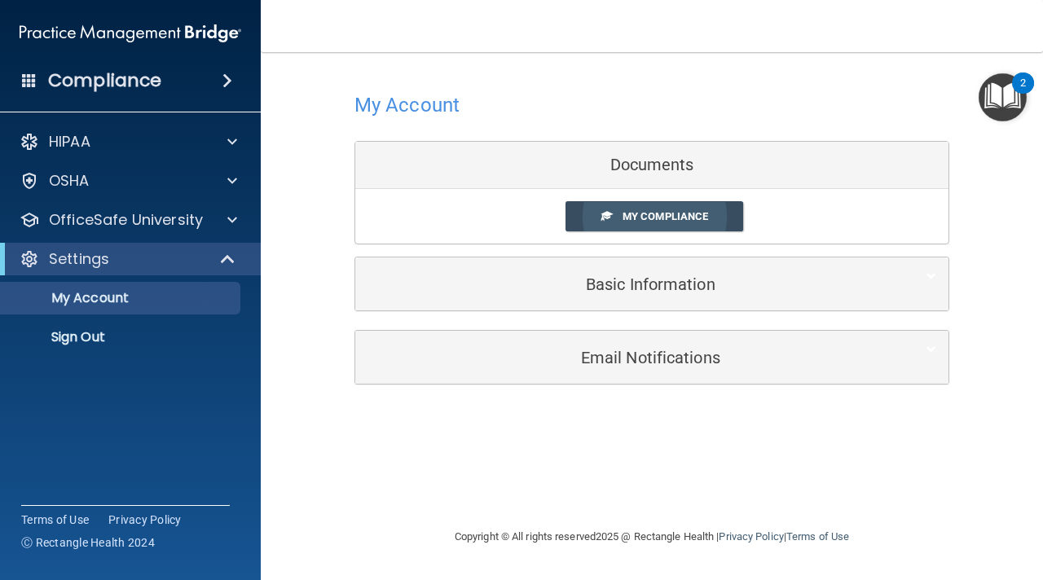
click at [633, 221] on span "My Compliance" at bounding box center [665, 216] width 86 height 12
